Goal: Information Seeking & Learning: Learn about a topic

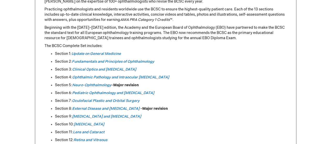
scroll to position [260, 0]
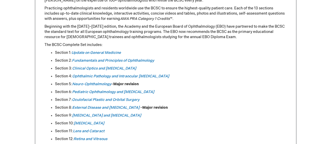
click at [0, 86] on div "Log In Search My Cart CLOSE RECENTLY ADDED ITEM(S) Close There are no items in …" at bounding box center [165, 122] width 331 height 765
click at [0, 93] on div "Log In Search My Cart CLOSE RECENTLY ADDED ITEM(S) Close There are no items in …" at bounding box center [165, 122] width 331 height 765
drag, startPoint x: 154, startPoint y: 99, endPoint x: 74, endPoint y: 101, distance: 80.7
click at [74, 101] on li "Section 7: Oculofacial Plastic and Orbital Surgery" at bounding box center [171, 99] width 232 height 5
copy link "Oculofacial Plastic and Orbital Surgery"
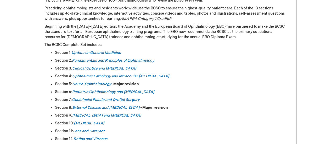
click at [27, 78] on div "Log In Search My Cart CLOSE RECENTLY ADDED ITEM(S) Close There are no items in …" at bounding box center [165, 122] width 331 height 765
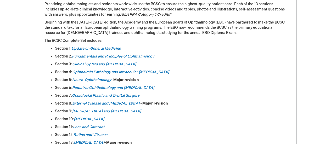
scroll to position [266, 0]
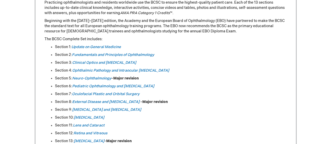
click at [0, 108] on div "Log In Search My Cart CLOSE RECENTLY ADDED ITEM(S) Close There are no items in …" at bounding box center [165, 116] width 331 height 765
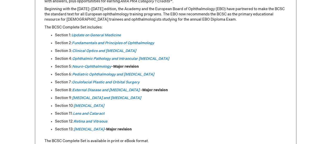
scroll to position [280, 0]
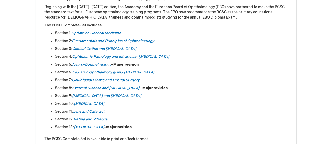
click at [22, 92] on div "Log In Search My Cart CLOSE RECENTLY ADDED ITEM(S) Close There are no items in …" at bounding box center [165, 102] width 331 height 765
drag, startPoint x: 149, startPoint y: 97, endPoint x: 74, endPoint y: 93, distance: 75.0
click at [74, 93] on li "Section 9: [MEDICAL_DATA] and [MEDICAL_DATA]" at bounding box center [171, 95] width 232 height 5
copy link "[MEDICAL_DATA] and [MEDICAL_DATA]"
